Goal: Information Seeking & Learning: Learn about a topic

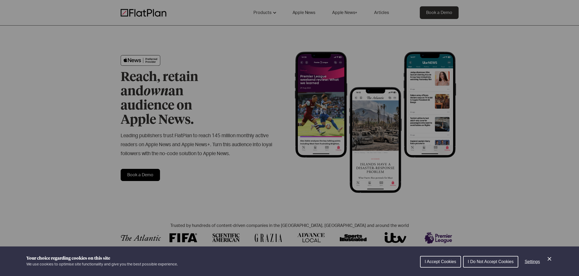
click at [265, 13] on div "Cookie preferences" at bounding box center [289, 138] width 579 height 276
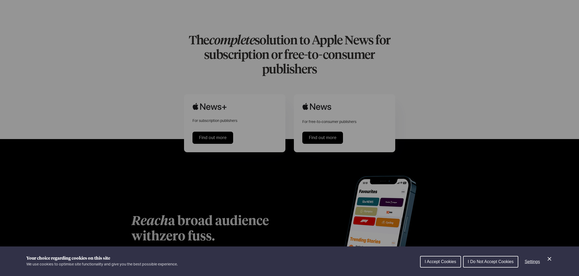
scroll to position [253, 0]
click at [327, 111] on div "Cookie preferences" at bounding box center [289, 138] width 579 height 276
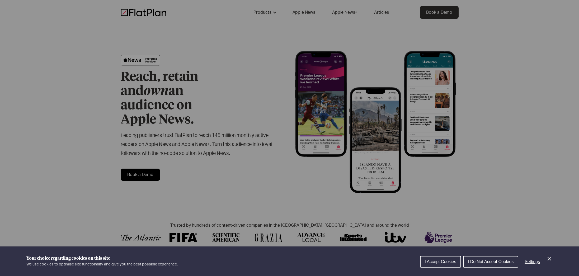
scroll to position [0, 0]
click at [345, 10] on div "Cookie preferences" at bounding box center [289, 138] width 579 height 276
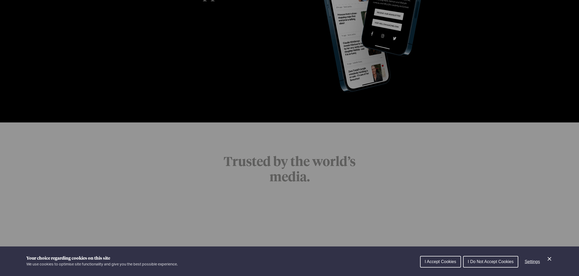
scroll to position [1014, 0]
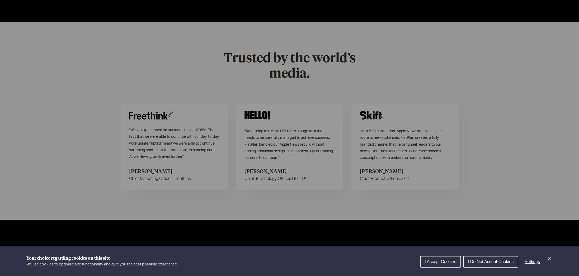
click at [440, 260] on span "I Accept Cookies" at bounding box center [440, 262] width 31 height 4
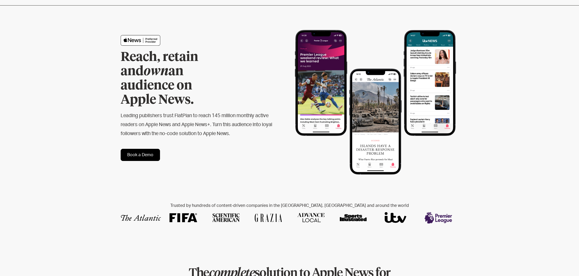
scroll to position [0, 0]
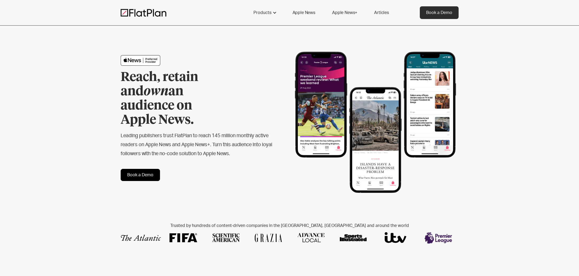
click at [341, 10] on link "Apple News+" at bounding box center [345, 12] width 38 height 13
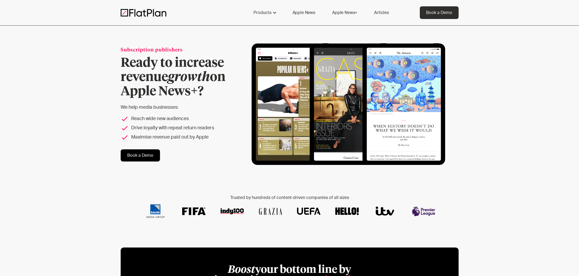
click at [305, 12] on link "Apple News" at bounding box center [303, 12] width 35 height 13
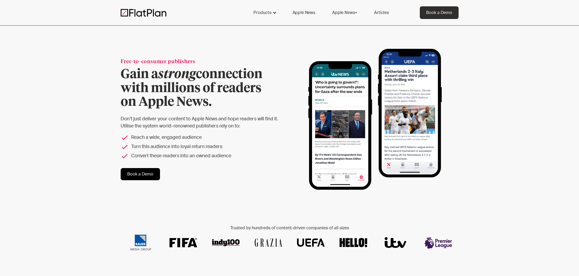
click at [271, 11] on div "Products" at bounding box center [263, 13] width 18 height 6
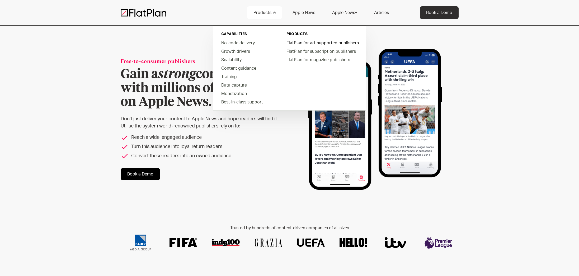
click at [299, 44] on link "FlatPlan for ad-supported publishers" at bounding box center [322, 43] width 80 height 8
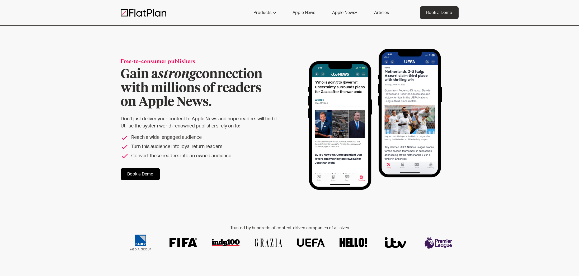
click at [300, 14] on link "Apple News" at bounding box center [303, 12] width 35 height 13
click at [306, 13] on link "Apple News" at bounding box center [303, 12] width 35 height 13
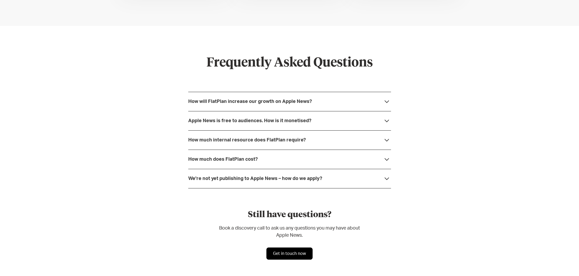
scroll to position [1407, 0]
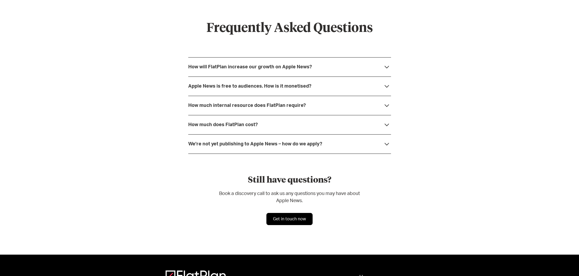
click at [235, 68] on div "How will FlatPlan increase our growth on Apple News?" at bounding box center [250, 66] width 124 height 5
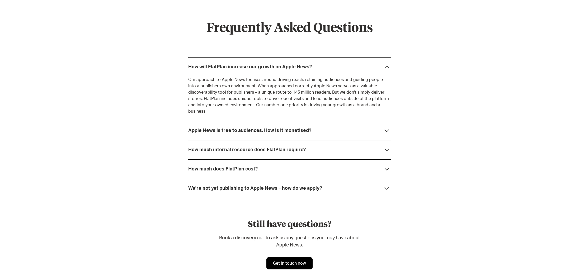
click at [277, 128] on div "Apple News is free to audiences. How is it monetised?" at bounding box center [249, 130] width 123 height 5
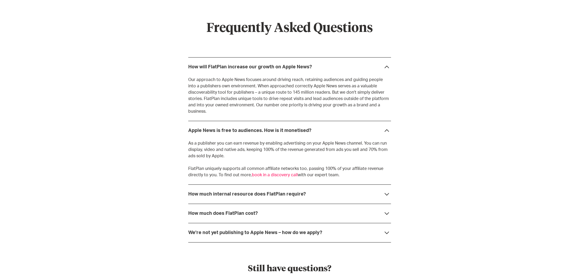
click at [271, 192] on div "How much internal resource does FlatPlan require?" at bounding box center [247, 194] width 118 height 5
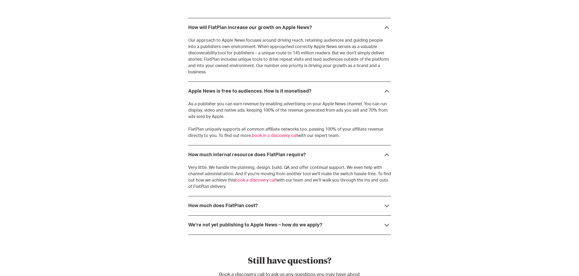
scroll to position [1461, 0]
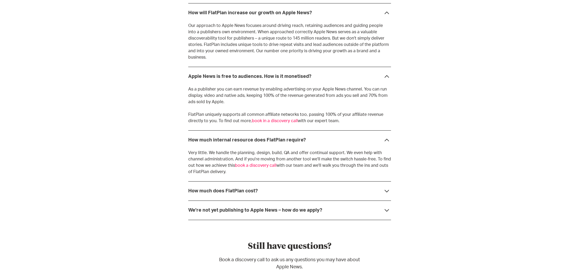
click at [258, 182] on div "How much does FlatPlan cost?" at bounding box center [289, 190] width 203 height 19
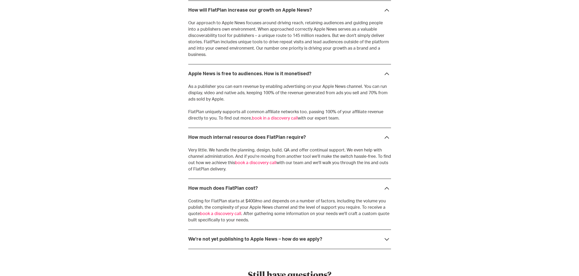
scroll to position [1465, 0]
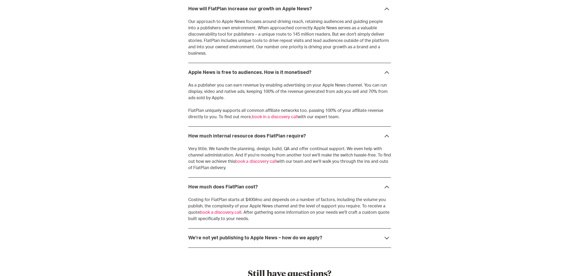
click at [282, 236] on strong "We're not yet publishing to Apple News – how do we apply?" at bounding box center [255, 238] width 134 height 5
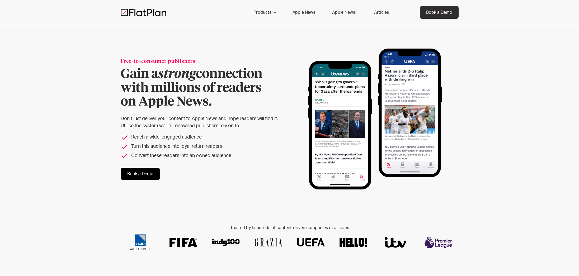
scroll to position [0, 0]
click at [311, 12] on link "Apple News" at bounding box center [303, 12] width 35 height 13
click at [343, 13] on link "Apple News+" at bounding box center [345, 12] width 38 height 13
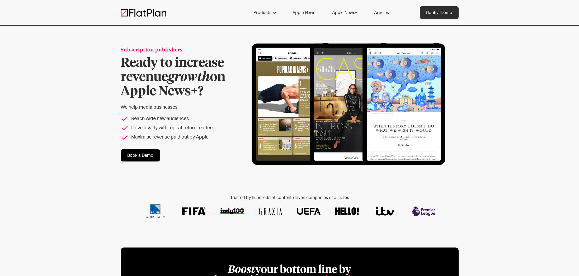
click at [260, 12] on div "Products" at bounding box center [263, 13] width 18 height 6
